Goal: Task Accomplishment & Management: Use online tool/utility

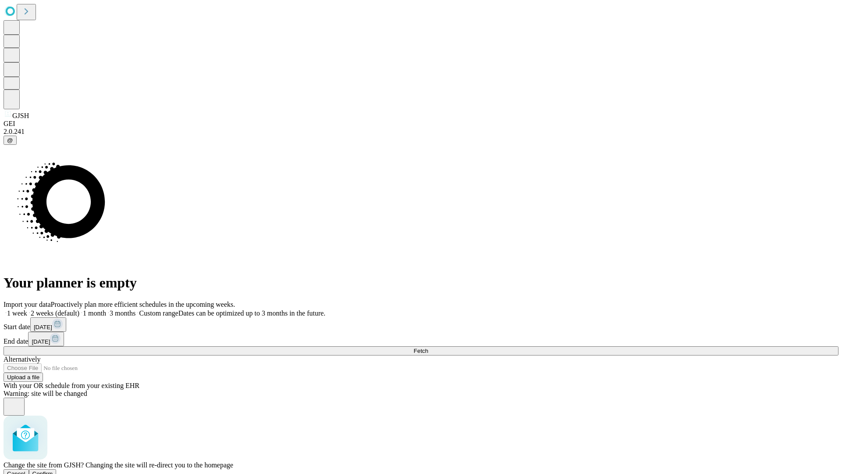
click at [53, 470] on span "Confirm" at bounding box center [42, 473] width 21 height 7
click at [27, 309] on label "1 week" at bounding box center [16, 312] width 24 height 7
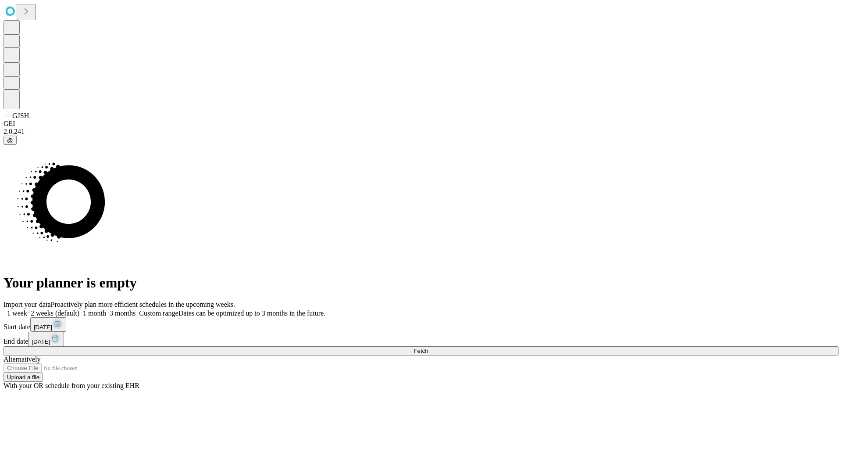
click at [428, 347] on span "Fetch" at bounding box center [420, 350] width 14 height 7
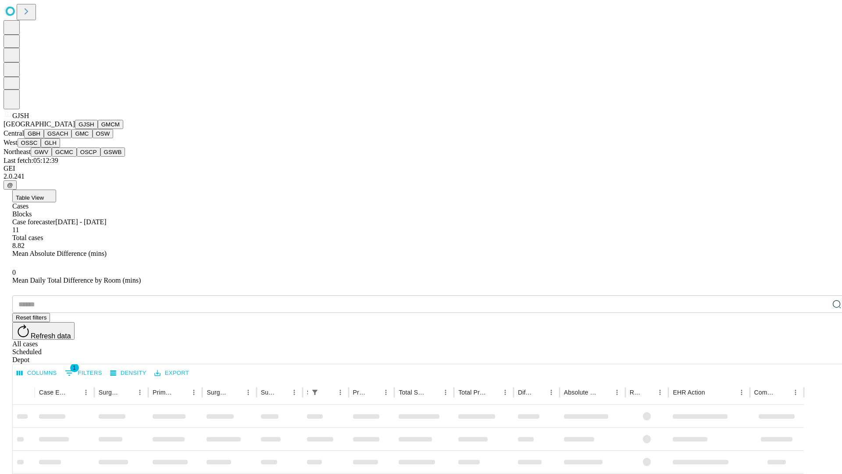
click at [98, 129] on button "GMCM" at bounding box center [110, 124] width 25 height 9
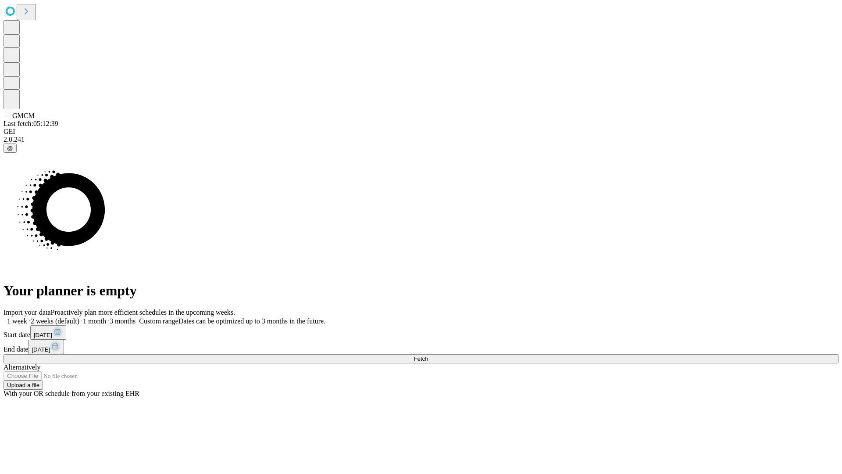
click at [27, 317] on label "1 week" at bounding box center [16, 320] width 24 height 7
click at [428, 355] on span "Fetch" at bounding box center [420, 358] width 14 height 7
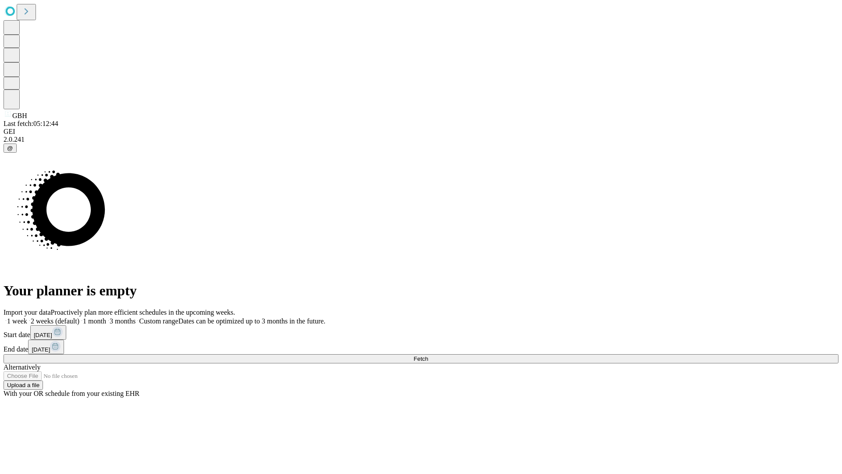
click at [27, 317] on label "1 week" at bounding box center [16, 320] width 24 height 7
click at [428, 355] on span "Fetch" at bounding box center [420, 358] width 14 height 7
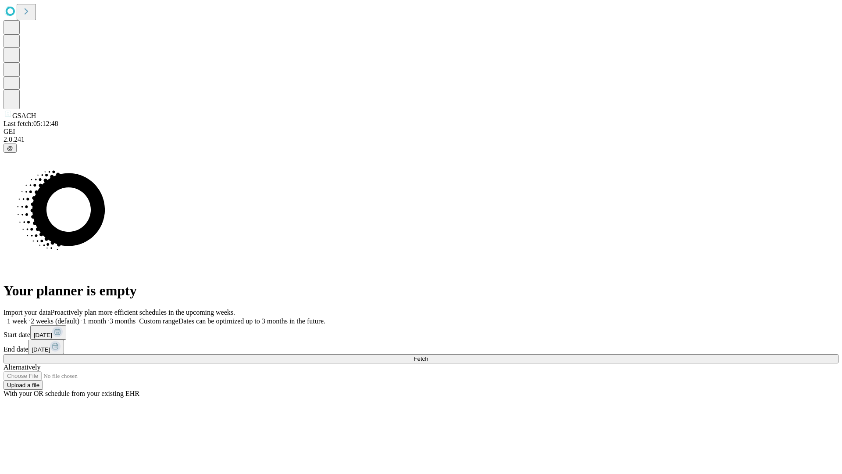
click at [27, 317] on label "1 week" at bounding box center [16, 320] width 24 height 7
click at [428, 355] on span "Fetch" at bounding box center [420, 358] width 14 height 7
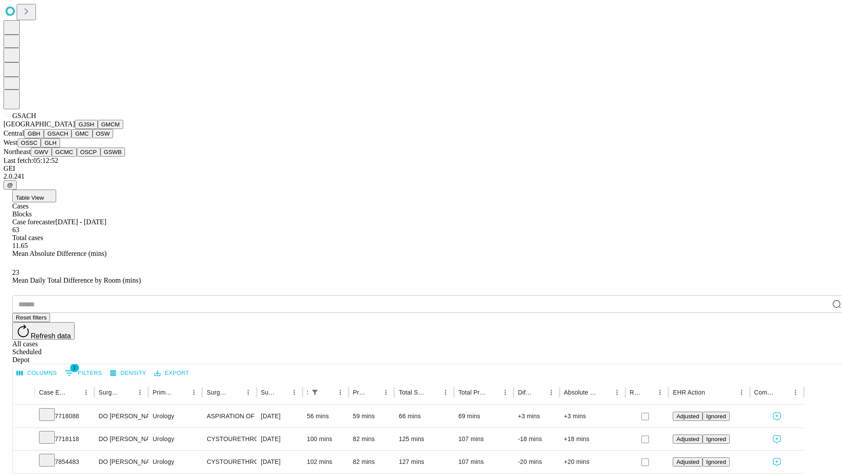
click at [71, 138] on button "GMC" at bounding box center [81, 133] width 21 height 9
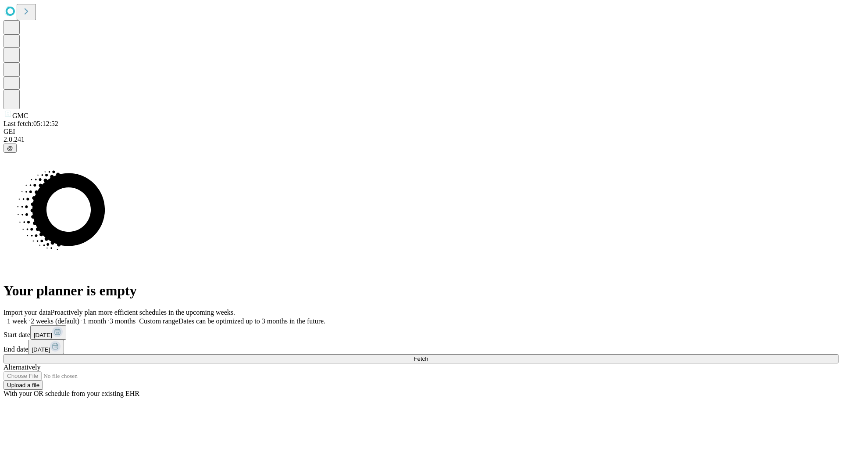
click at [27, 317] on label "1 week" at bounding box center [16, 320] width 24 height 7
click at [428, 355] on span "Fetch" at bounding box center [420, 358] width 14 height 7
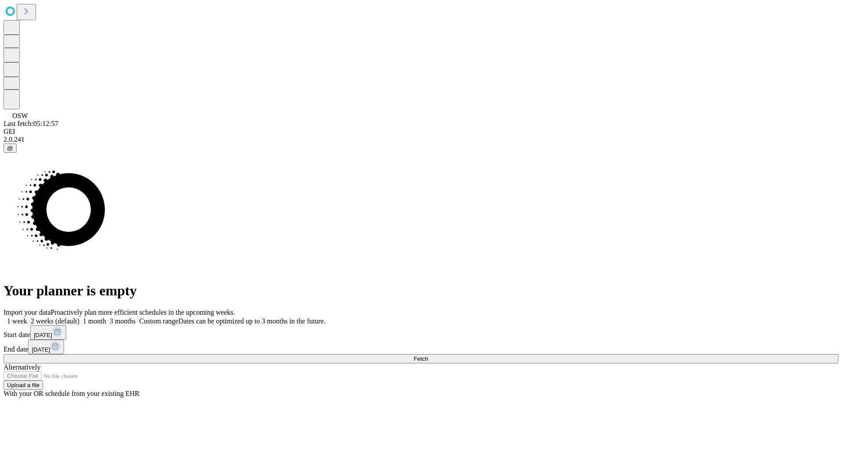
click at [27, 317] on label "1 week" at bounding box center [16, 320] width 24 height 7
click at [428, 355] on span "Fetch" at bounding box center [420, 358] width 14 height 7
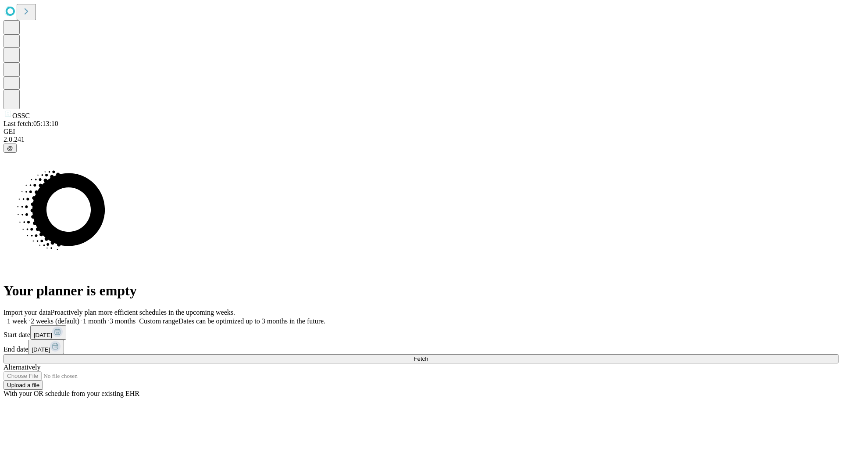
click at [27, 317] on label "1 week" at bounding box center [16, 320] width 24 height 7
click at [428, 355] on span "Fetch" at bounding box center [420, 358] width 14 height 7
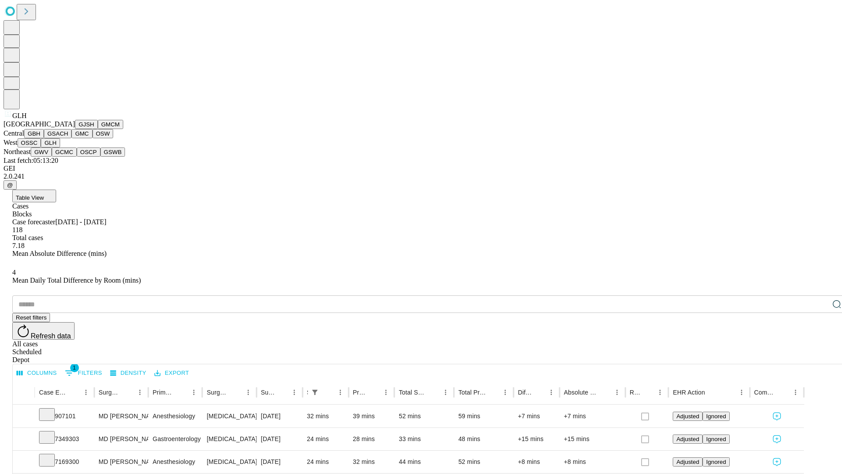
click at [52, 157] on button "GWV" at bounding box center [41, 151] width 21 height 9
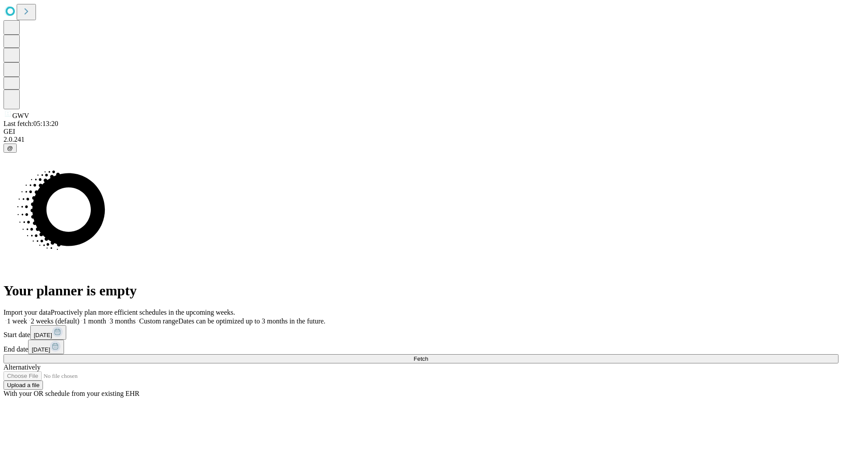
click at [27, 317] on label "1 week" at bounding box center [16, 320] width 24 height 7
click at [428, 355] on span "Fetch" at bounding box center [420, 358] width 14 height 7
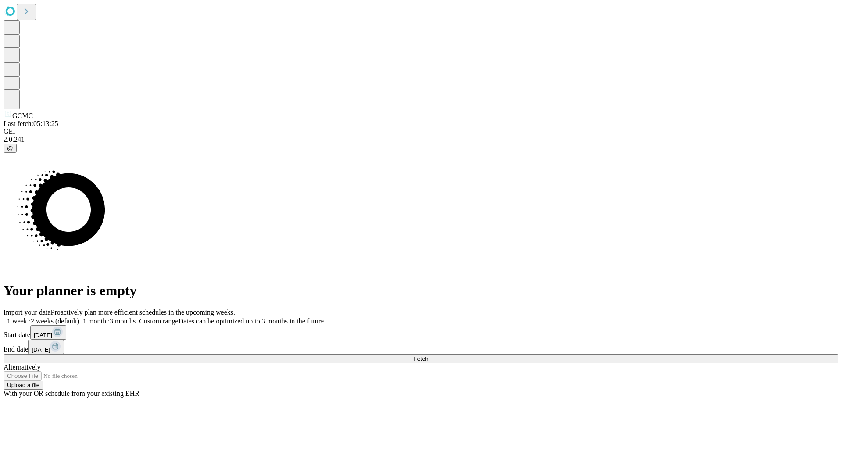
click at [27, 317] on label "1 week" at bounding box center [16, 320] width 24 height 7
click at [428, 355] on span "Fetch" at bounding box center [420, 358] width 14 height 7
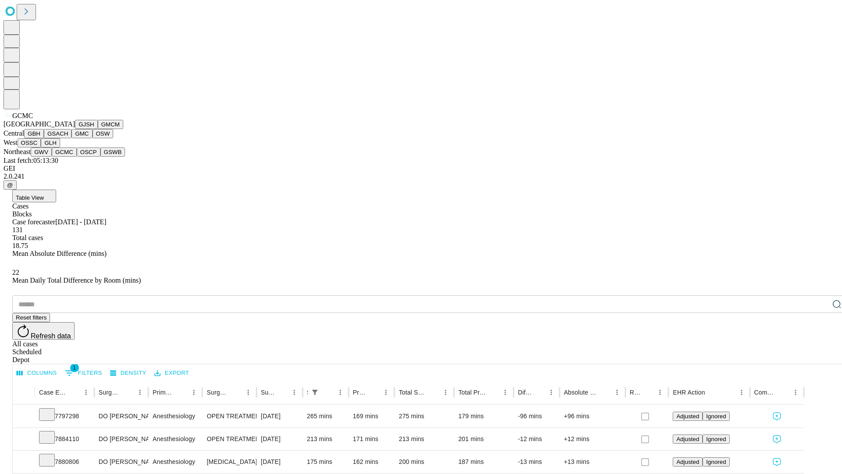
click at [77, 157] on button "OSCP" at bounding box center [89, 151] width 24 height 9
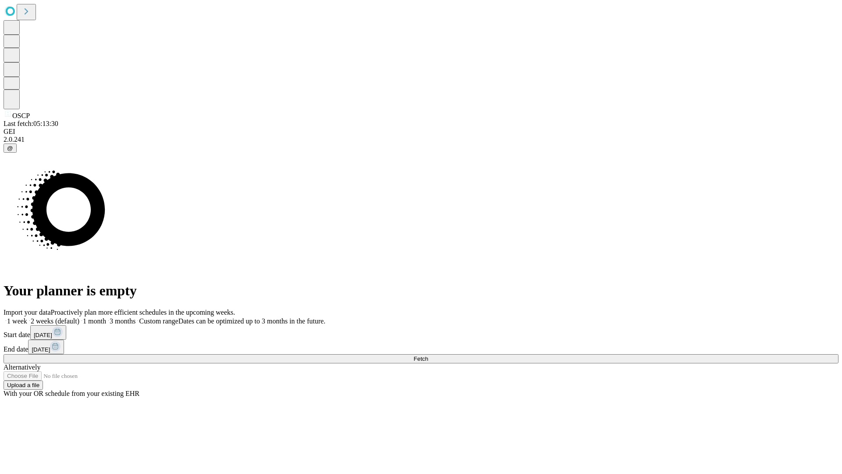
click at [27, 317] on label "1 week" at bounding box center [16, 320] width 24 height 7
click at [428, 355] on span "Fetch" at bounding box center [420, 358] width 14 height 7
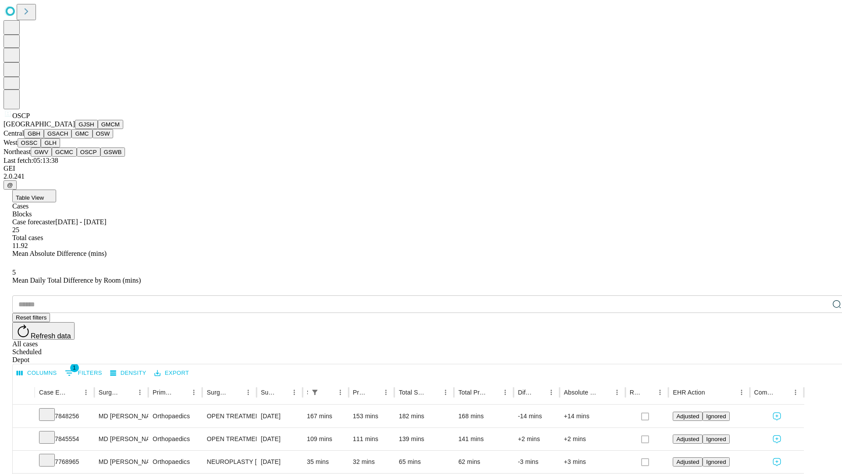
click at [100, 157] on button "GSWB" at bounding box center [112, 151] width 25 height 9
